Goal: Task Accomplishment & Management: Use online tool/utility

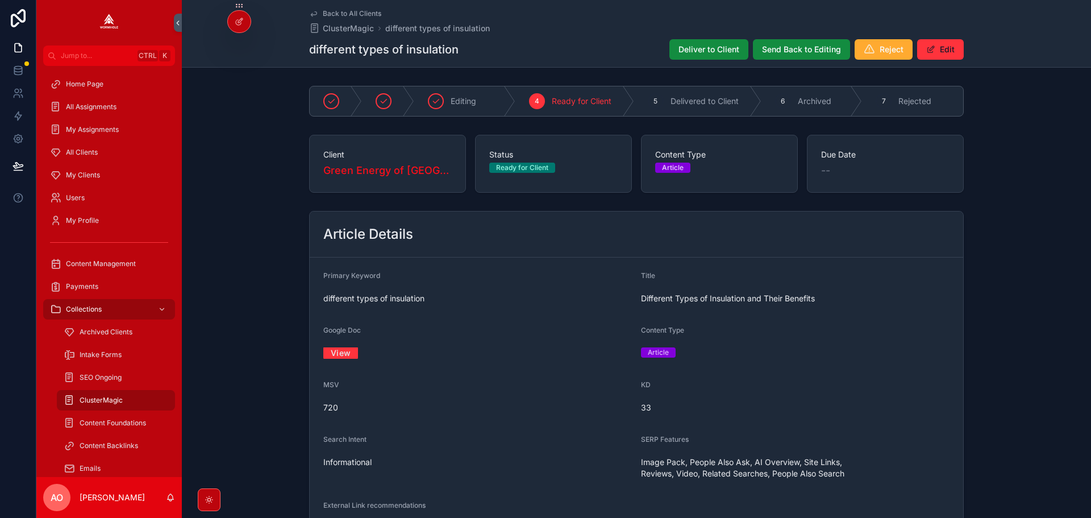
click at [701, 49] on span "Deliver to Client" at bounding box center [709, 49] width 61 height 11
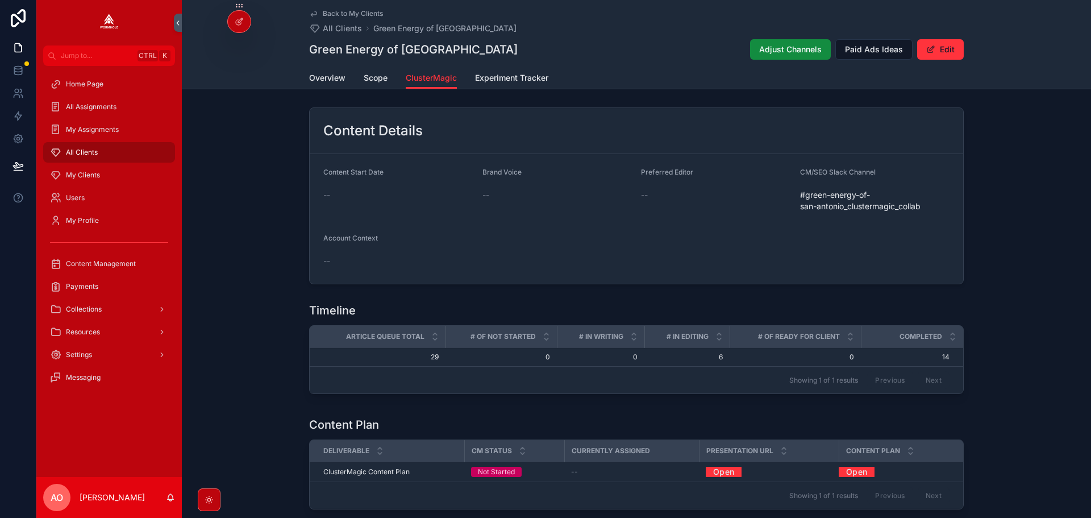
scroll to position [355, 0]
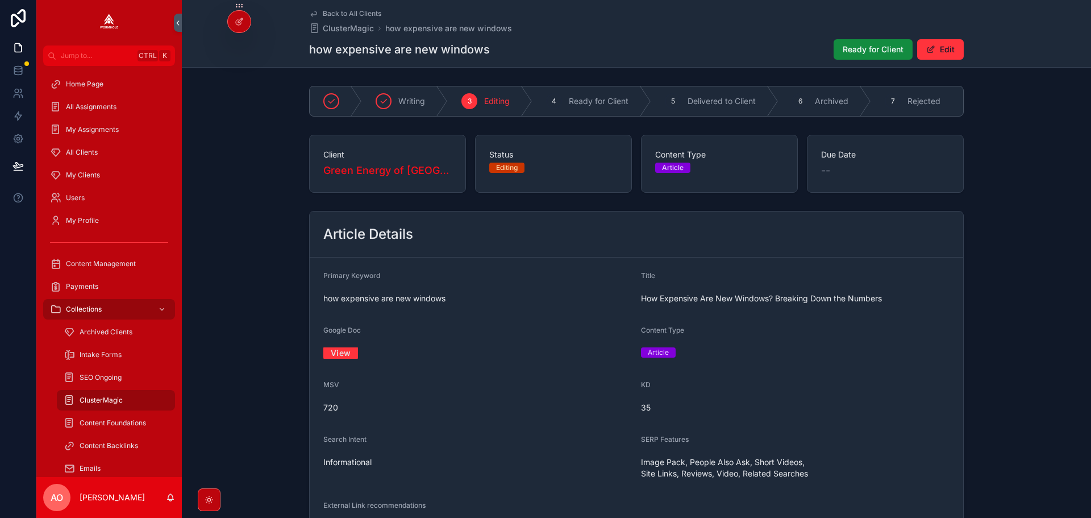
click at [340, 358] on link "View" at bounding box center [340, 353] width 35 height 18
